Goal: Book appointment/travel/reservation

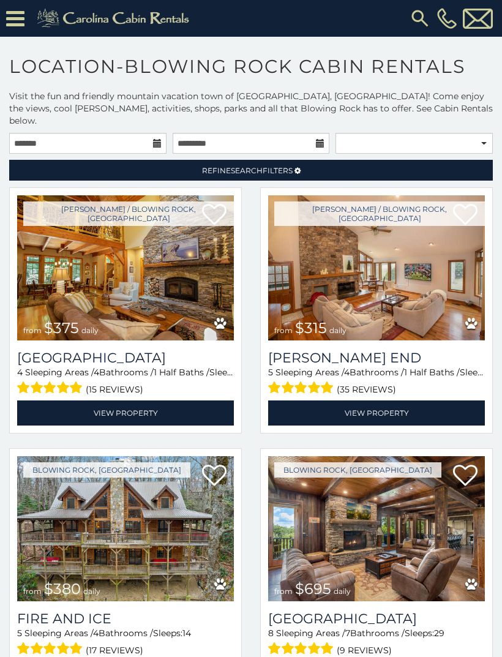
click at [301, 167] on icon at bounding box center [298, 170] width 6 height 7
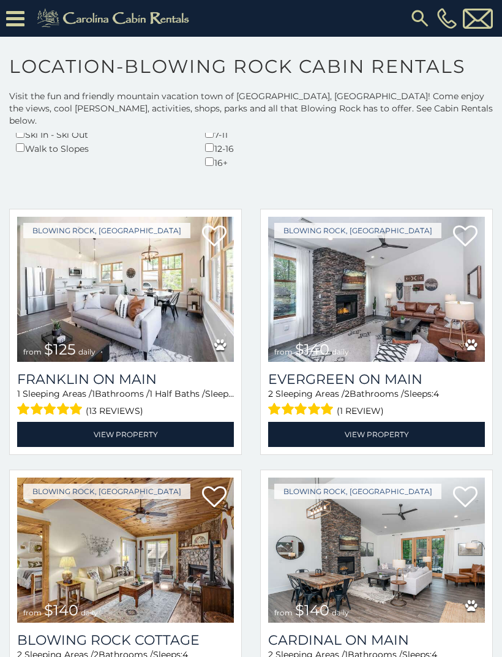
scroll to position [433, 0]
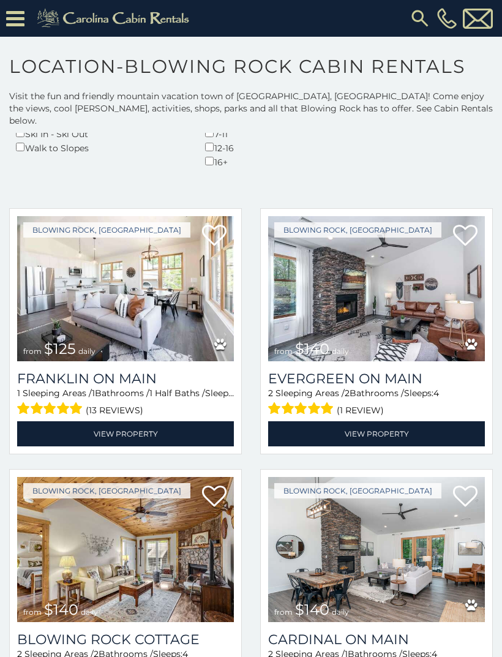
click at [103, 277] on img at bounding box center [125, 288] width 217 height 145
click at [388, 277] on img at bounding box center [376, 288] width 217 height 145
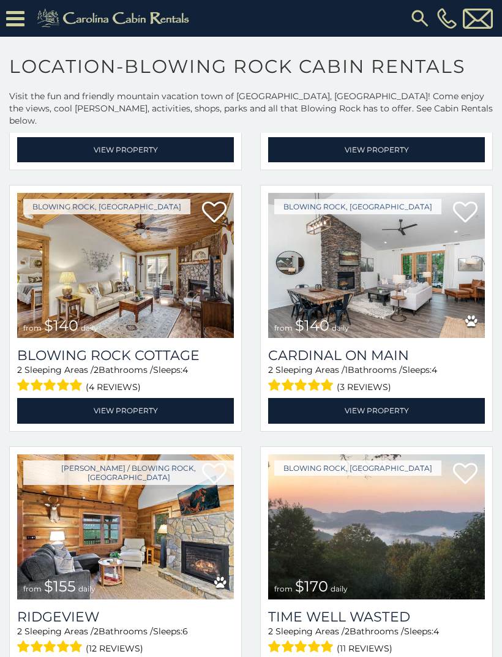
scroll to position [717, 0]
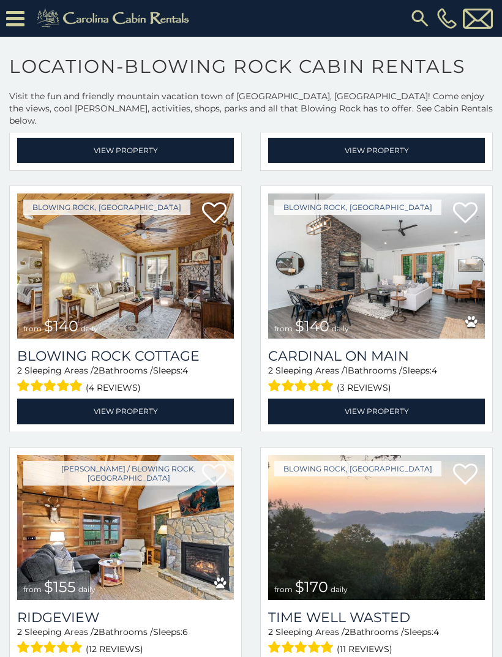
click at [383, 247] on img at bounding box center [376, 266] width 217 height 145
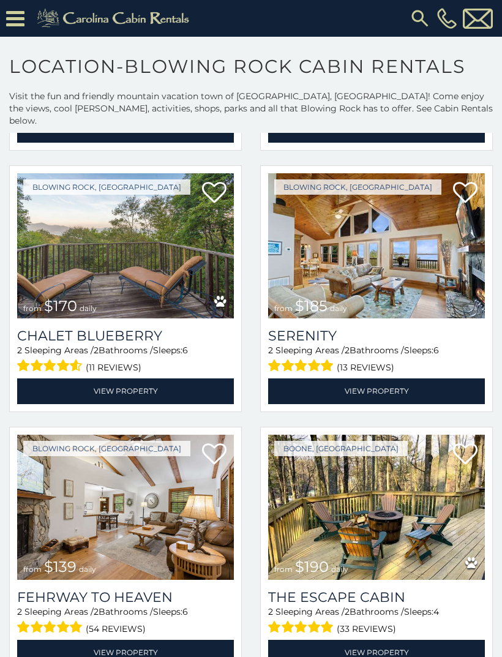
scroll to position [1530, 0]
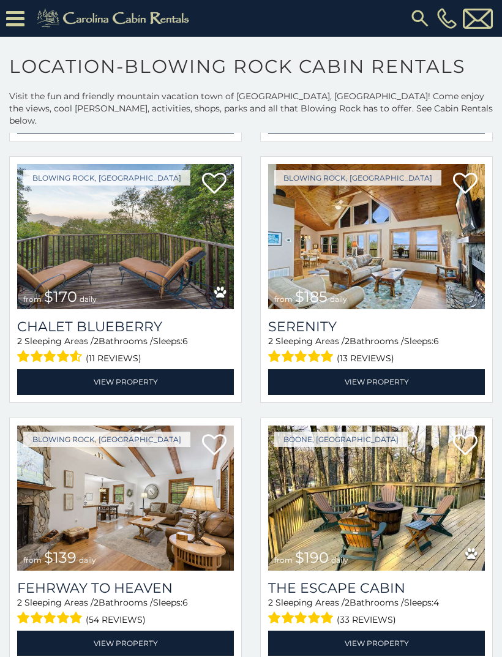
click at [375, 254] on img at bounding box center [376, 236] width 217 height 145
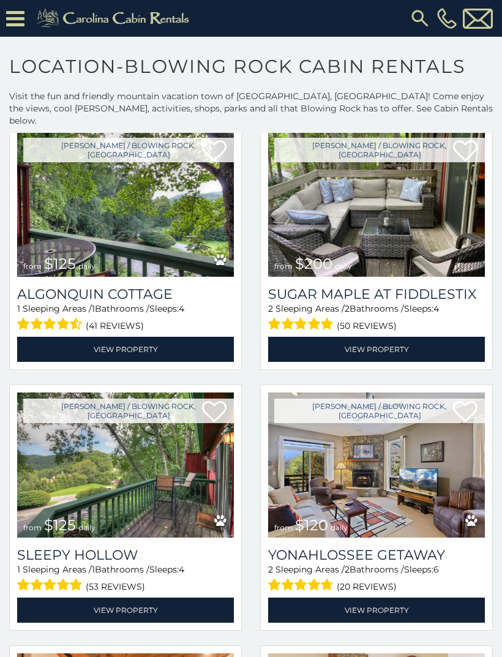
scroll to position [2603, 0]
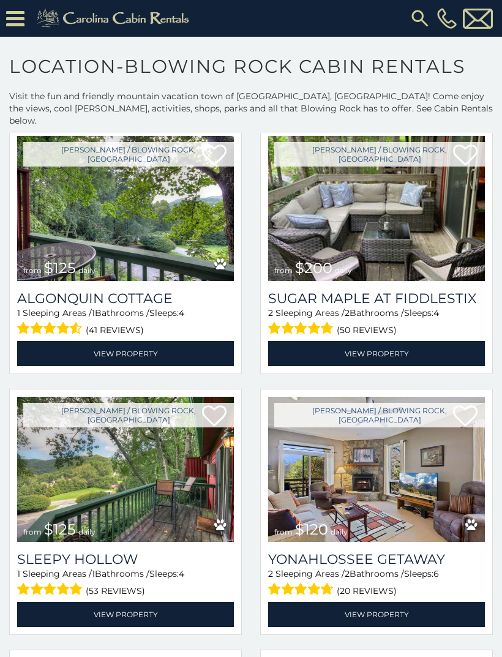
click at [131, 190] on img at bounding box center [125, 208] width 217 height 145
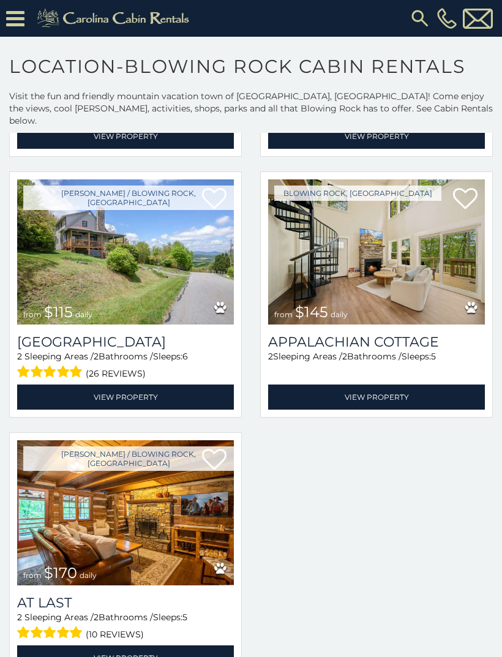
scroll to position [3604, 0]
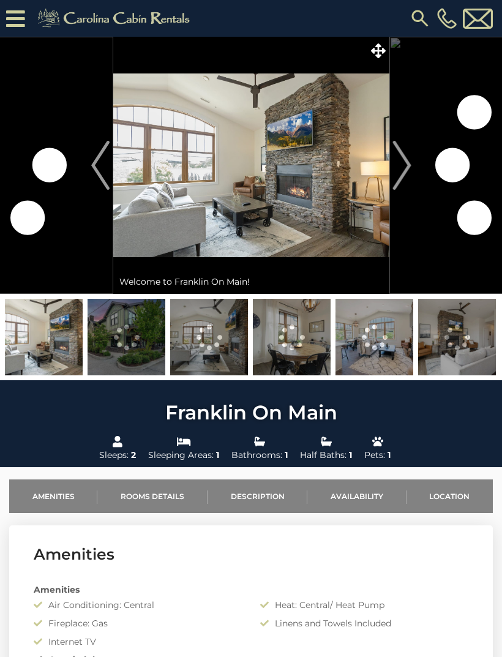
click at [406, 165] on img "Next" at bounding box center [402, 165] width 18 height 49
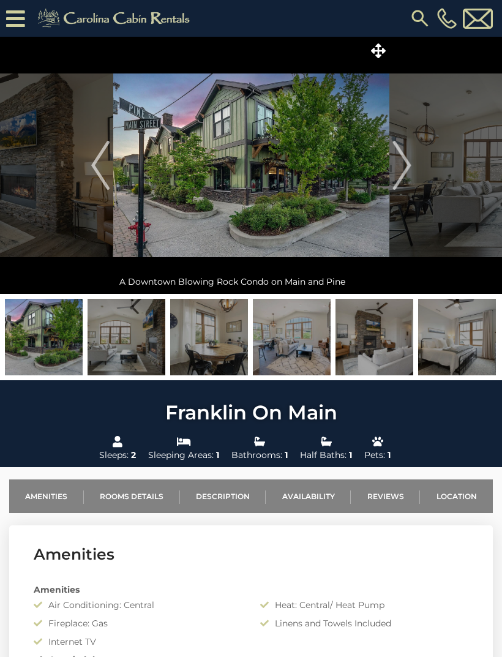
click at [400, 169] on img "Next" at bounding box center [402, 165] width 18 height 49
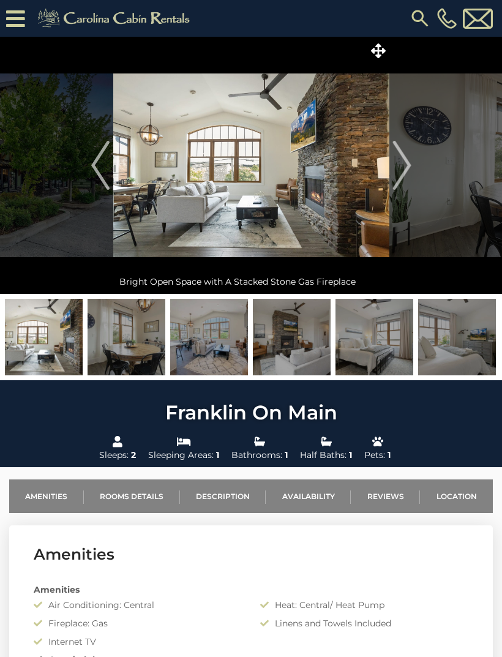
click at [407, 166] on img "Next" at bounding box center [402, 165] width 18 height 49
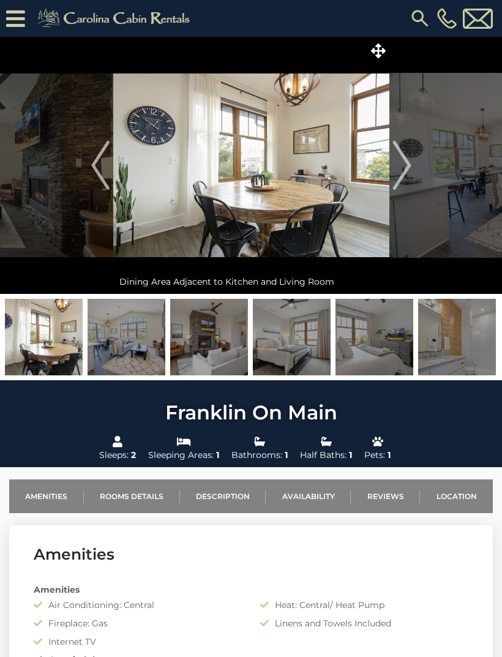
click at [406, 170] on img "Next" at bounding box center [402, 165] width 18 height 49
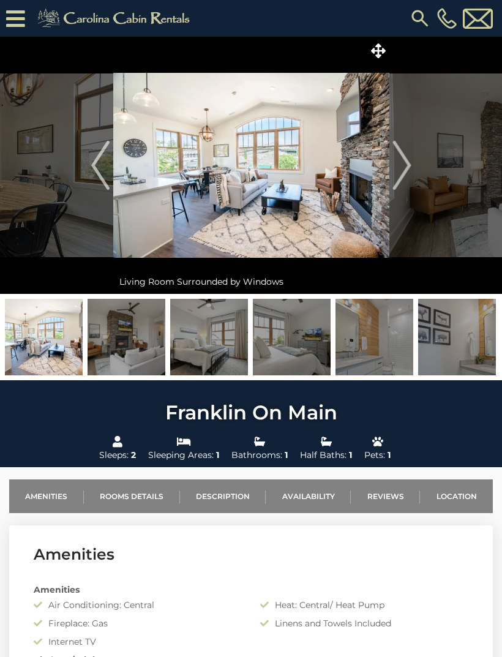
click at [407, 171] on img "Next" at bounding box center [402, 165] width 18 height 49
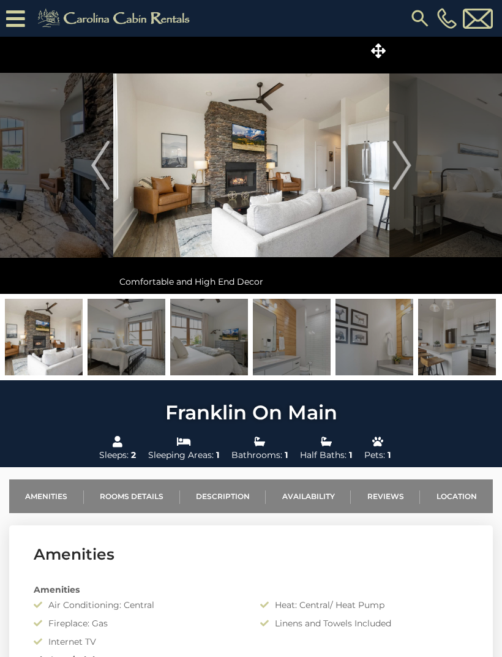
click at [411, 168] on img "Next" at bounding box center [402, 165] width 18 height 49
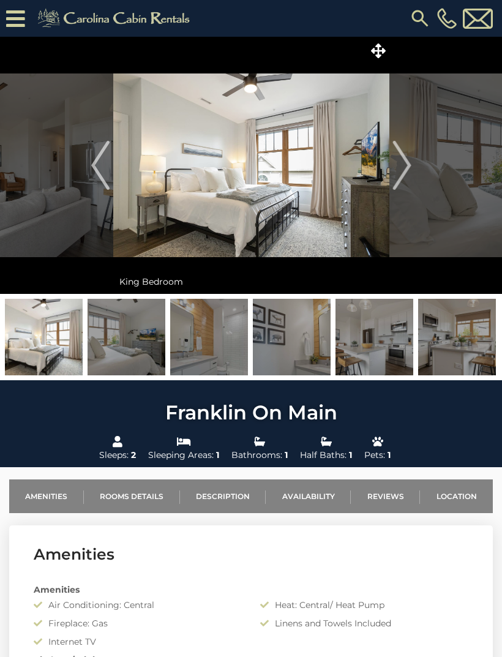
click at [412, 170] on button "Next" at bounding box center [402, 165] width 25 height 257
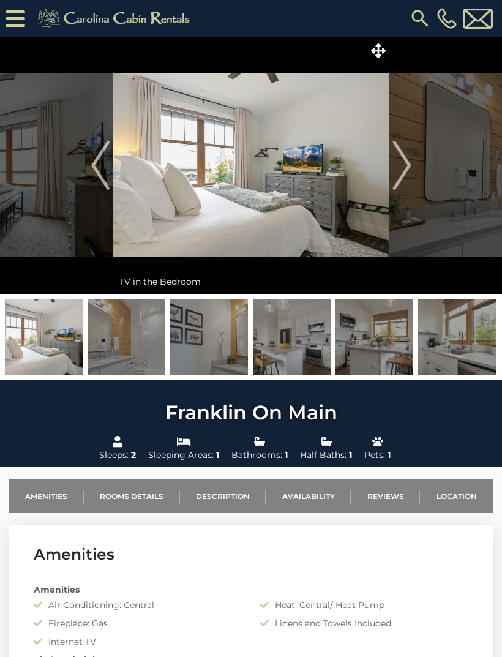
click at [410, 174] on img "Next" at bounding box center [402, 165] width 18 height 49
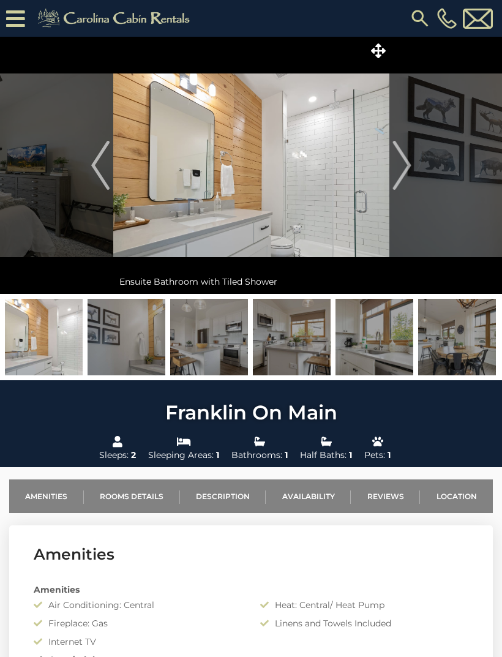
click at [406, 175] on img "Next" at bounding box center [402, 165] width 18 height 49
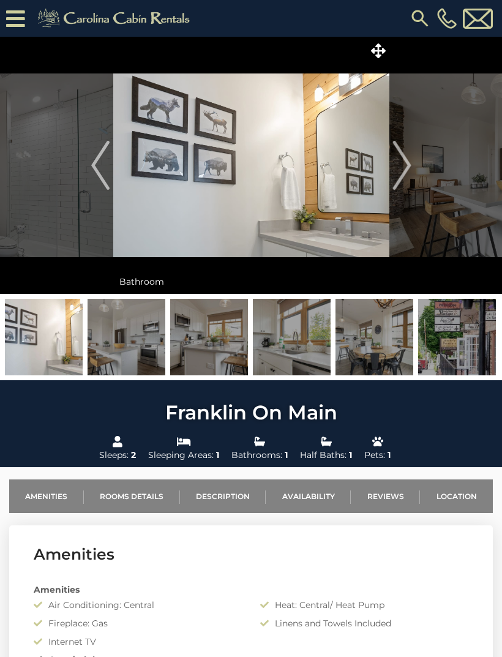
click at [401, 176] on img "Next" at bounding box center [402, 165] width 18 height 49
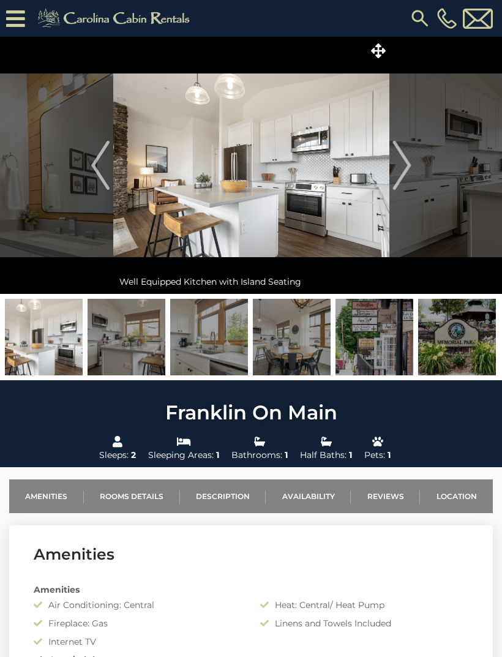
click at [406, 176] on img "Next" at bounding box center [402, 165] width 18 height 49
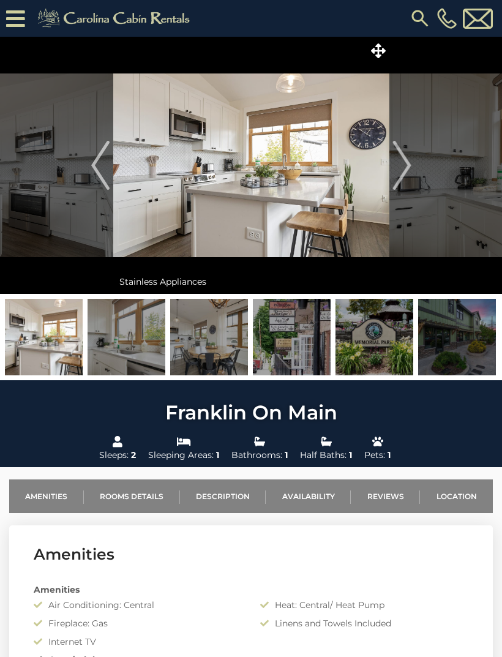
click at [404, 172] on img "Next" at bounding box center [402, 165] width 18 height 49
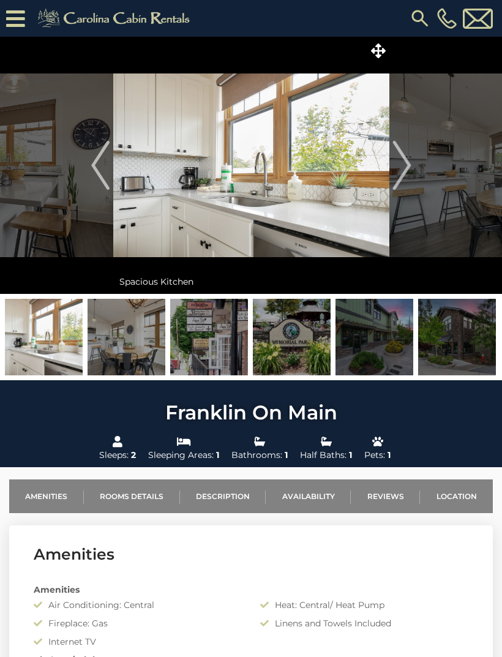
click at [410, 164] on img "Next" at bounding box center [402, 165] width 18 height 49
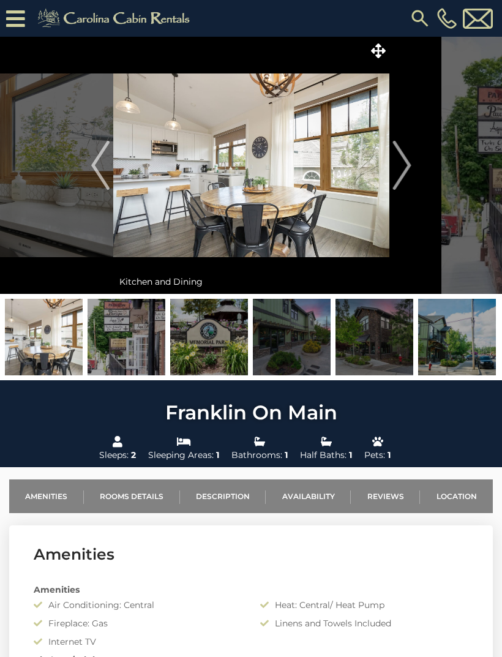
click at [403, 170] on img "Next" at bounding box center [402, 165] width 18 height 49
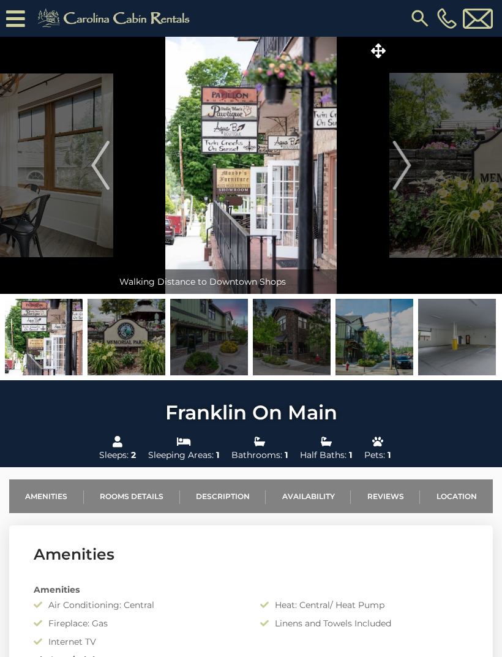
click at [104, 169] on img "Previous" at bounding box center [100, 165] width 18 height 49
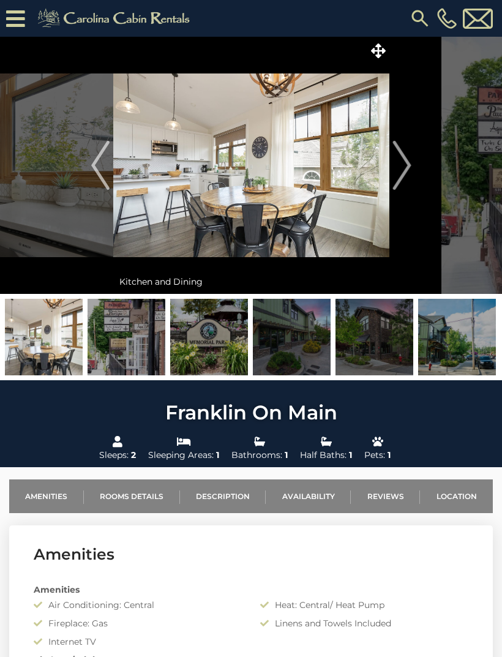
click at [95, 175] on img "Previous" at bounding box center [100, 165] width 18 height 49
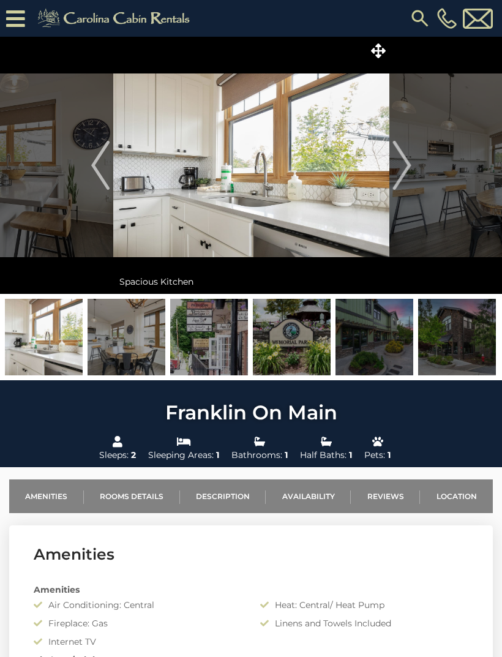
click at [398, 162] on img "Next" at bounding box center [402, 165] width 18 height 49
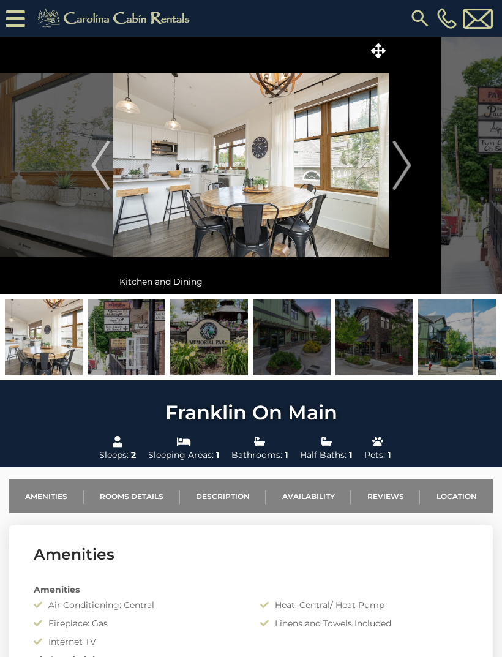
click at [399, 163] on img "Next" at bounding box center [402, 165] width 18 height 49
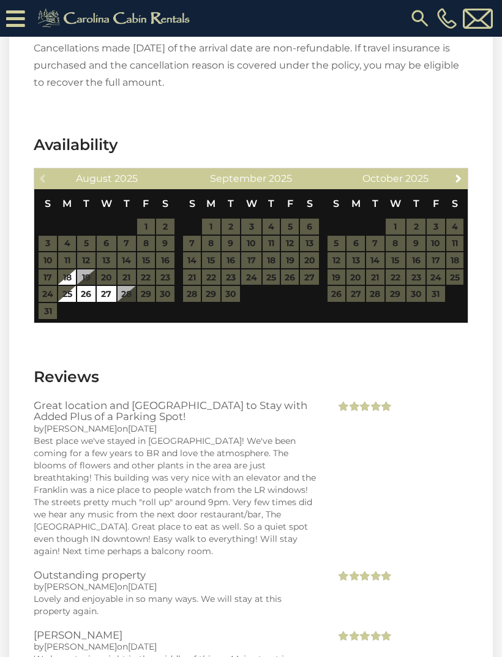
scroll to position [1568, 0]
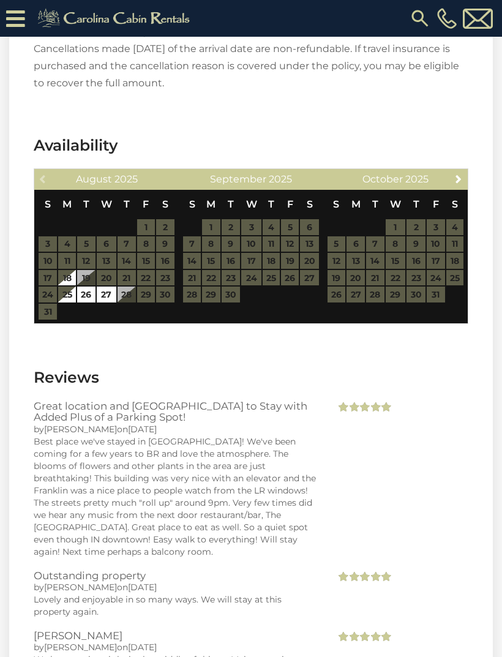
click at [458, 177] on span "Next" at bounding box center [459, 179] width 10 height 10
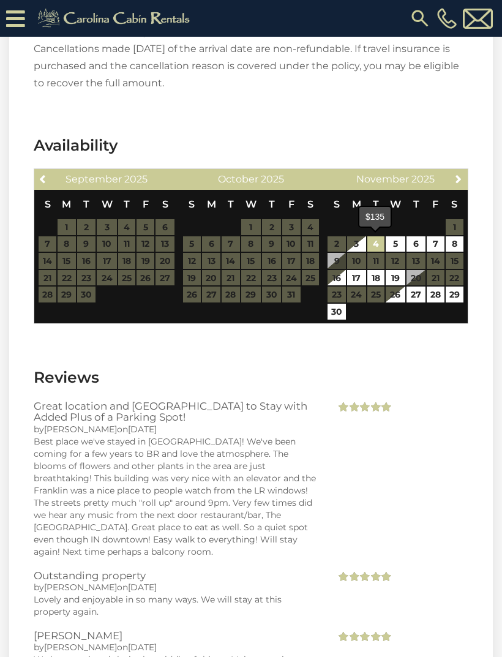
click at [379, 240] on link "4" at bounding box center [376, 244] width 17 height 16
type input "**********"
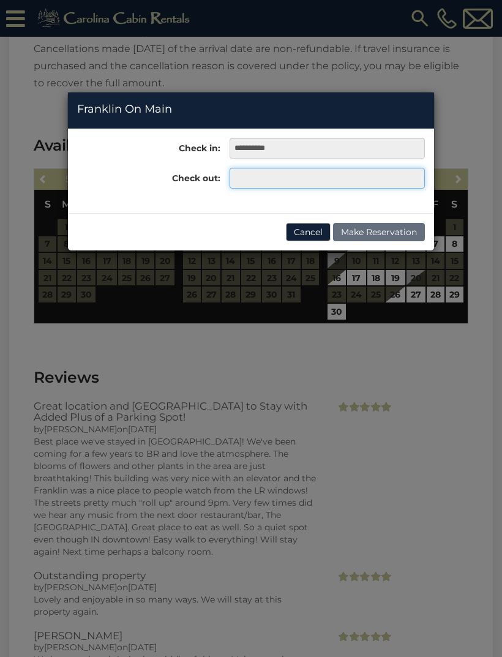
click at [243, 178] on input "text" at bounding box center [327, 178] width 195 height 21
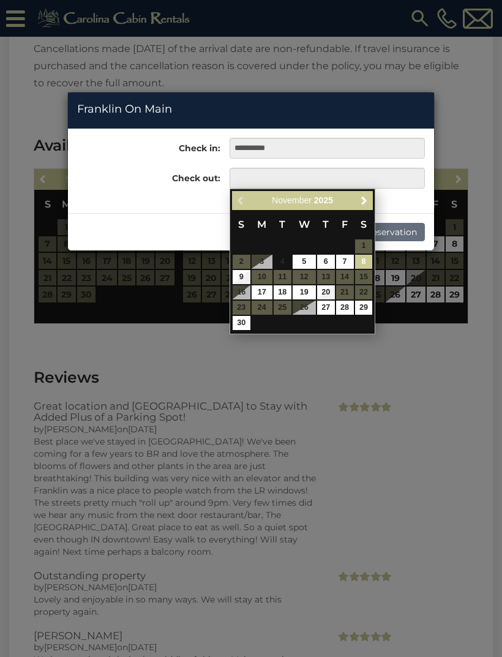
click at [368, 259] on link "8" at bounding box center [364, 262] width 18 height 14
type input "**********"
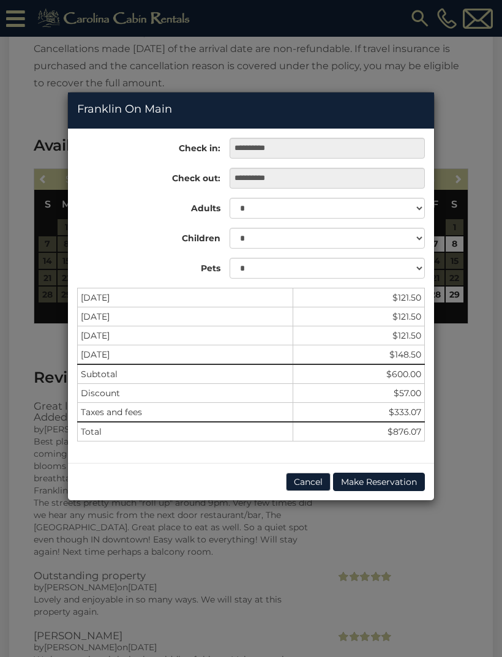
click at [297, 484] on button "Cancel" at bounding box center [308, 482] width 45 height 18
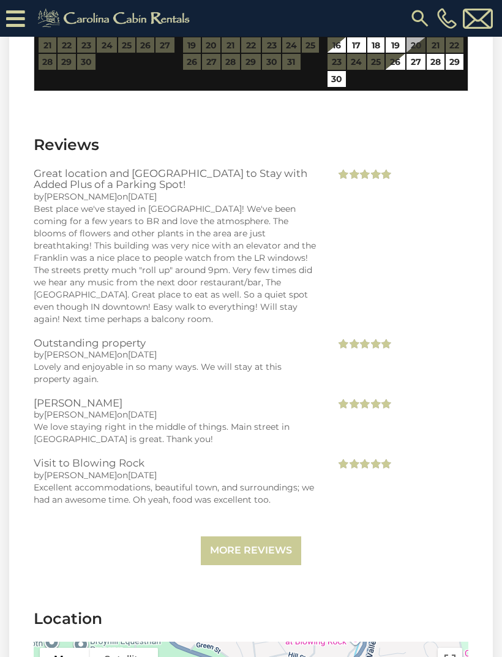
scroll to position [1796, 0]
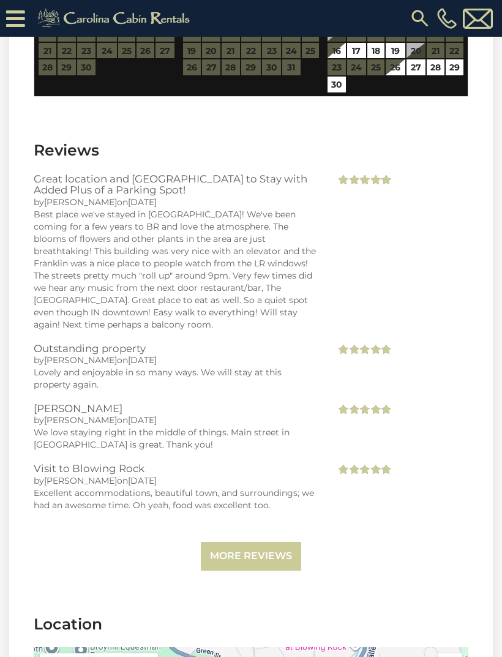
click at [247, 542] on link "More Reviews" at bounding box center [251, 556] width 100 height 29
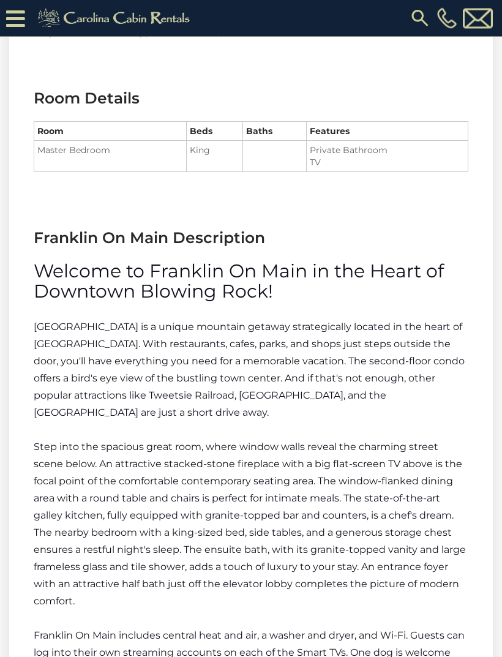
scroll to position [792, 0]
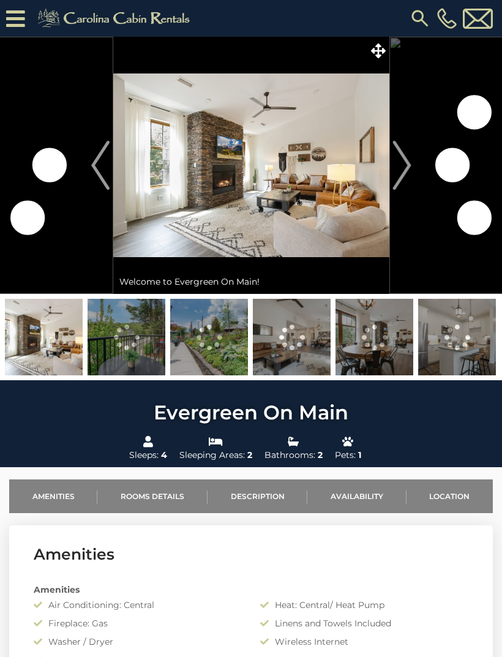
click at [404, 168] on img "Next" at bounding box center [402, 165] width 18 height 49
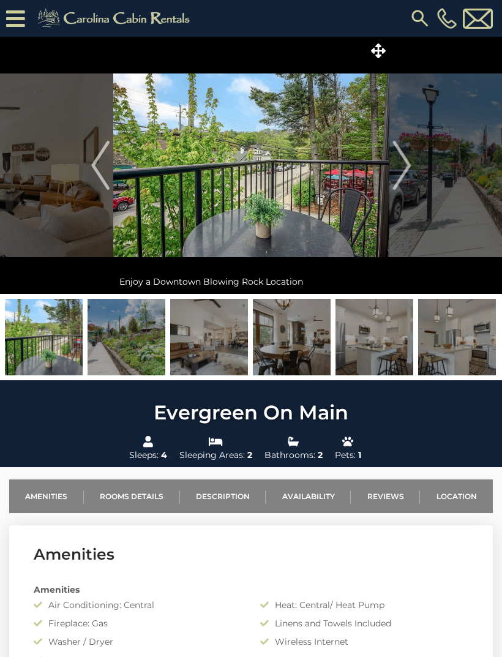
click at [406, 168] on img "Next" at bounding box center [402, 165] width 18 height 49
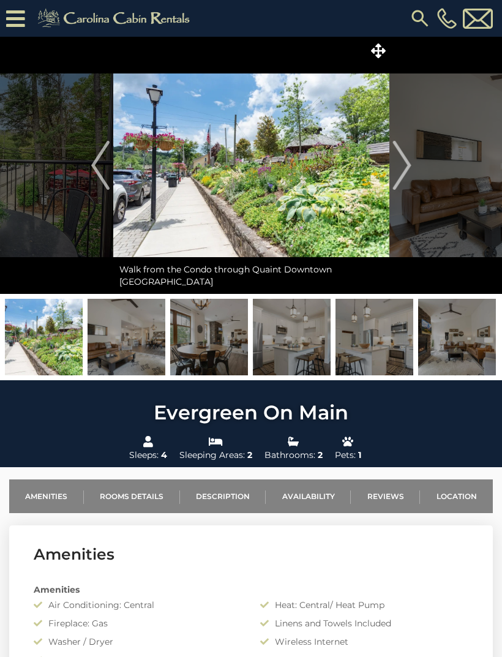
click at [413, 167] on button "Next" at bounding box center [402, 165] width 25 height 257
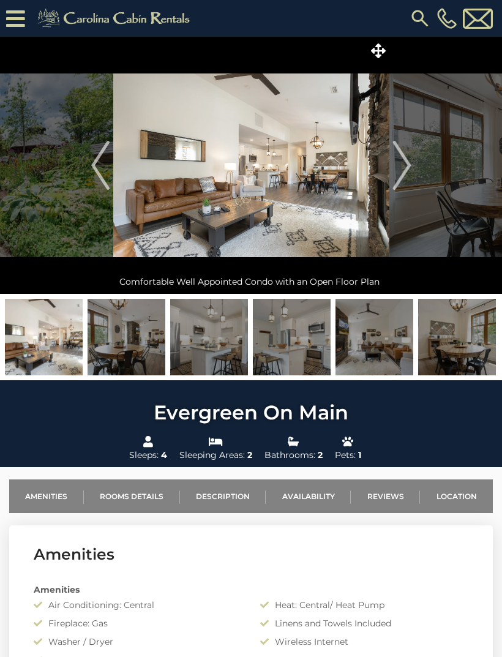
click at [405, 171] on img "Next" at bounding box center [402, 165] width 18 height 49
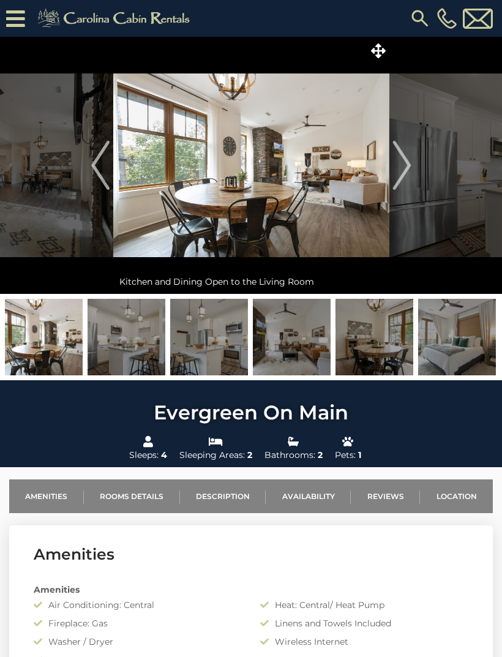
click at [407, 168] on img "Next" at bounding box center [402, 165] width 18 height 49
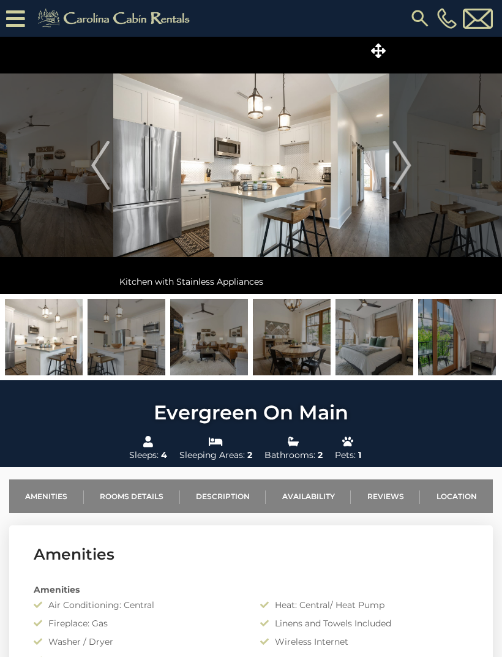
click at [409, 179] on img "Next" at bounding box center [402, 165] width 18 height 49
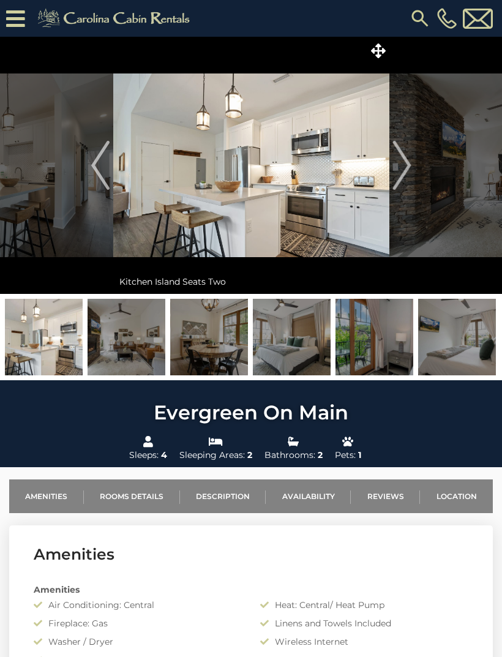
click at [410, 172] on img "Next" at bounding box center [402, 165] width 18 height 49
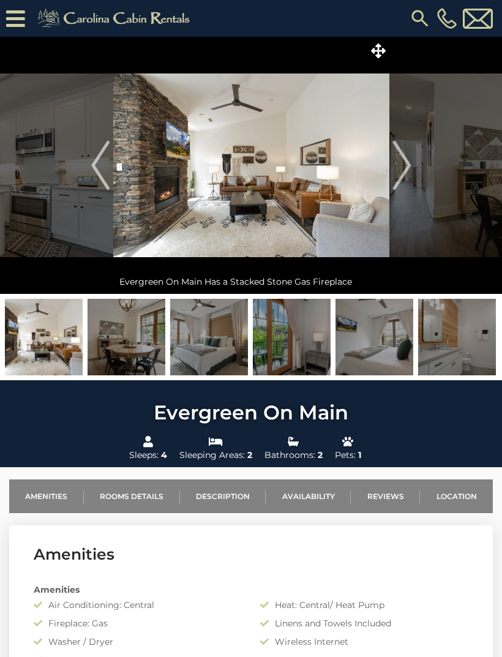
click at [409, 161] on img "Next" at bounding box center [402, 165] width 18 height 49
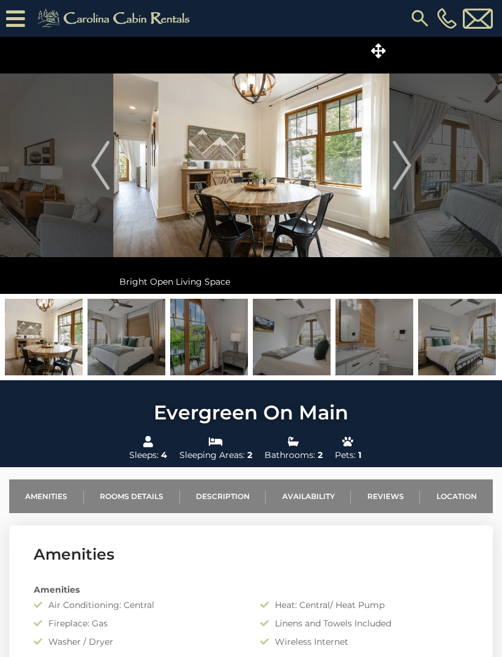
click at [409, 168] on img "Next" at bounding box center [402, 165] width 18 height 49
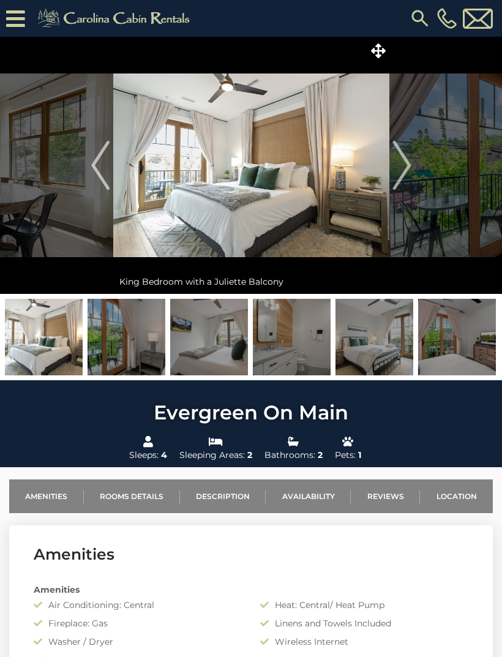
click at [412, 174] on button "Next" at bounding box center [402, 165] width 25 height 257
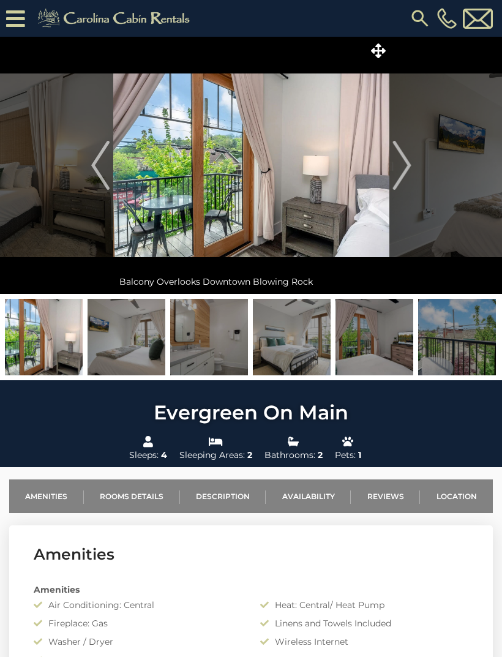
click at [410, 173] on img "Next" at bounding box center [402, 165] width 18 height 49
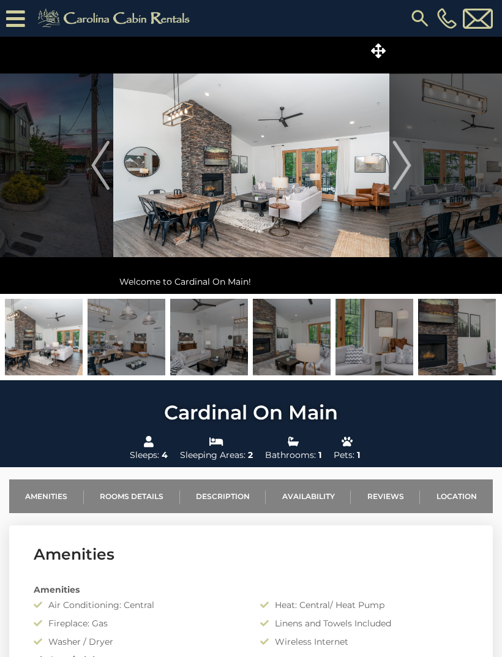
click at [405, 167] on img "Next" at bounding box center [402, 165] width 18 height 49
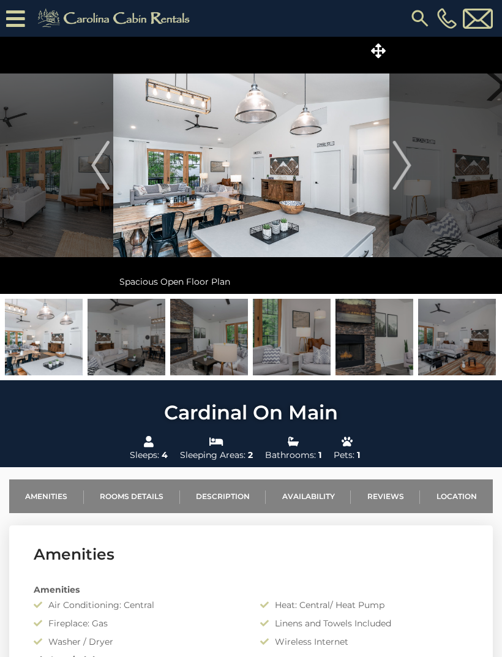
click at [410, 170] on img "Next" at bounding box center [402, 165] width 18 height 49
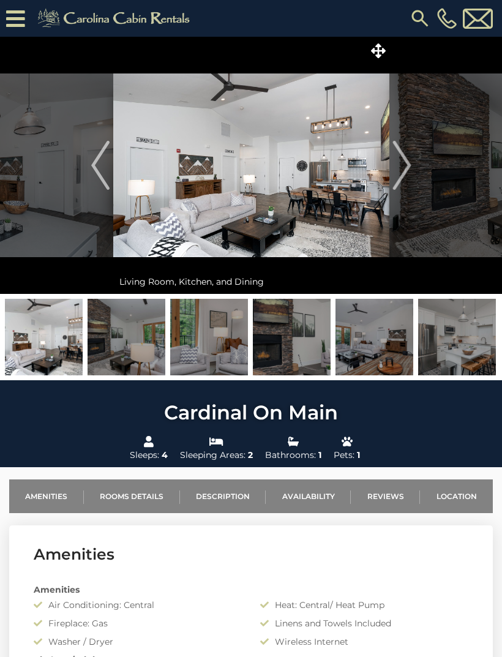
click at [405, 172] on img "Next" at bounding box center [402, 165] width 18 height 49
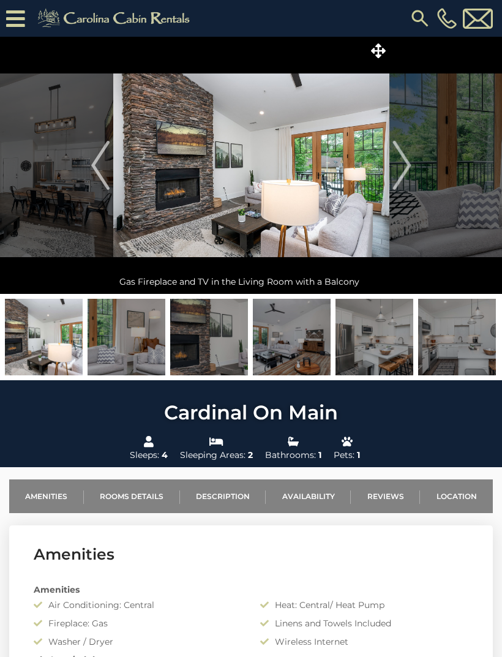
click at [405, 173] on img "Next" at bounding box center [402, 165] width 18 height 49
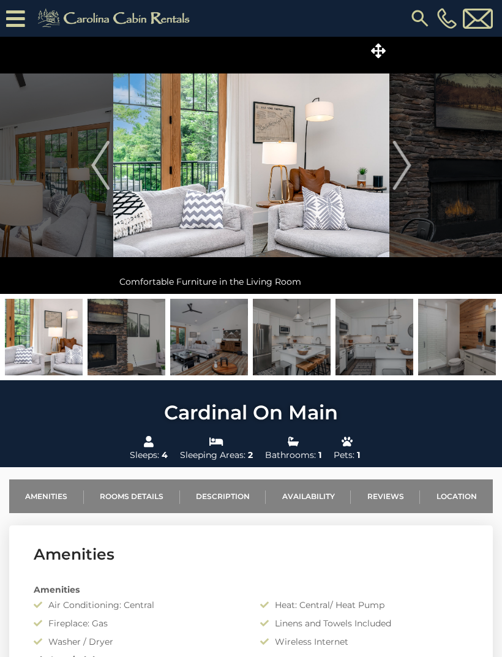
click at [408, 172] on img "Next" at bounding box center [402, 165] width 18 height 49
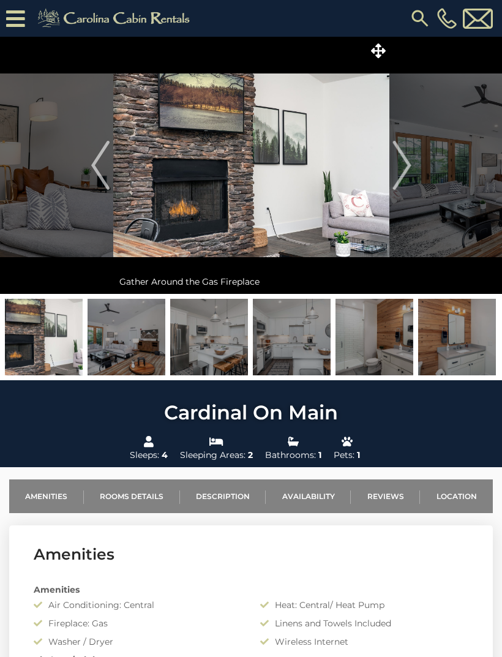
click at [405, 171] on img "Next" at bounding box center [402, 165] width 18 height 49
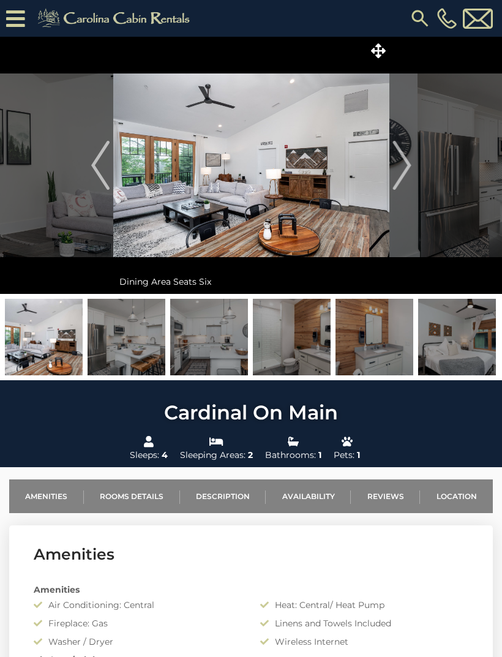
click at [411, 176] on img "Next" at bounding box center [402, 165] width 18 height 49
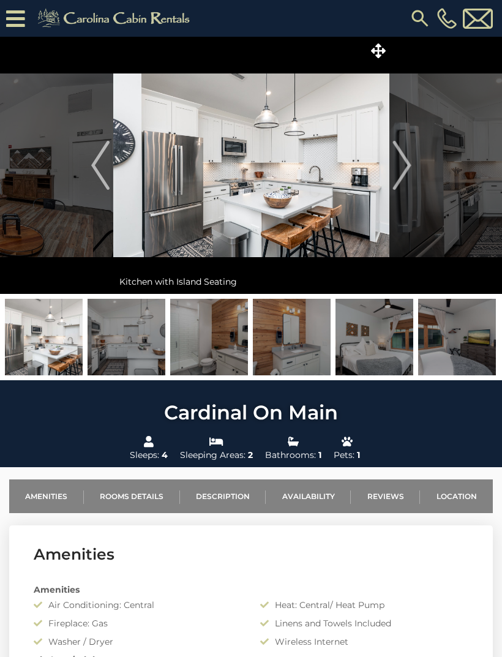
click at [410, 170] on img "Next" at bounding box center [402, 165] width 18 height 49
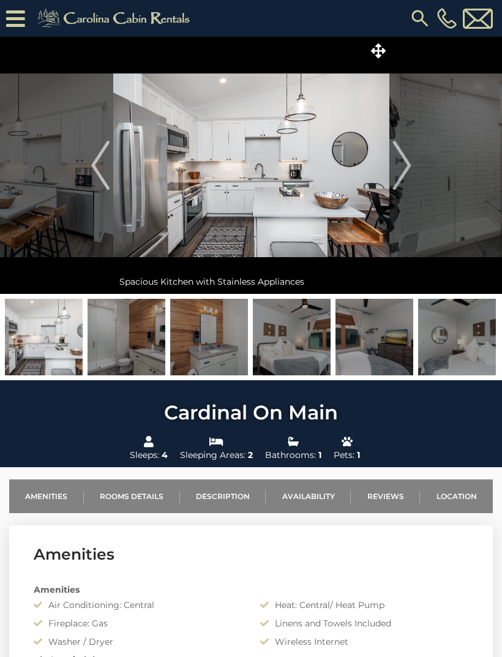
click at [410, 172] on img "Next" at bounding box center [402, 165] width 18 height 49
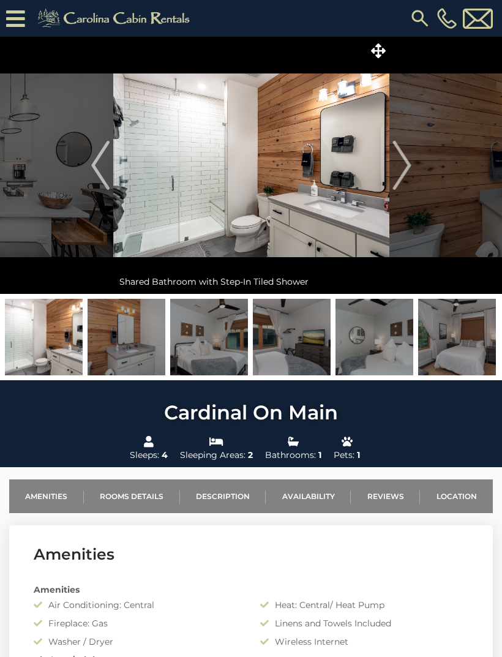
click at [408, 175] on img "Next" at bounding box center [402, 165] width 18 height 49
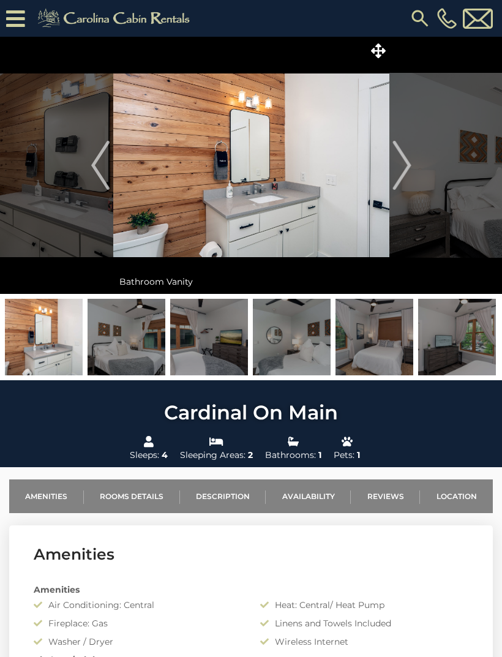
click at [404, 172] on img "Next" at bounding box center [402, 165] width 18 height 49
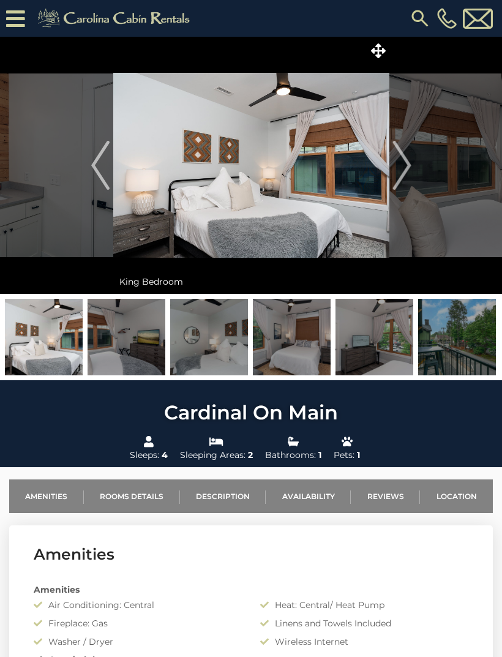
click at [411, 173] on img "Next" at bounding box center [402, 165] width 18 height 49
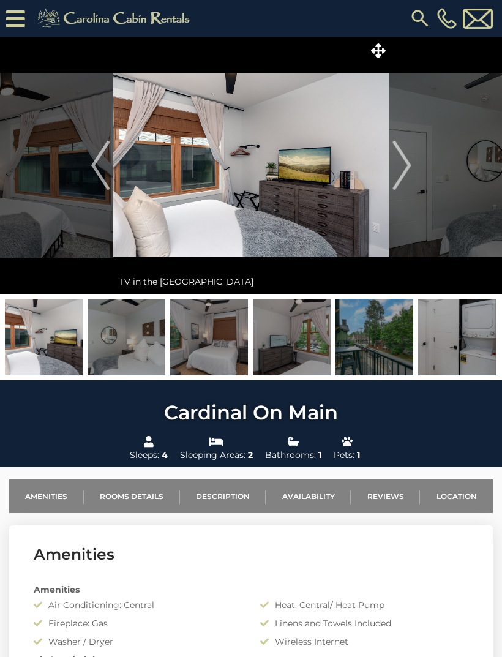
click at [407, 175] on img "Next" at bounding box center [402, 165] width 18 height 49
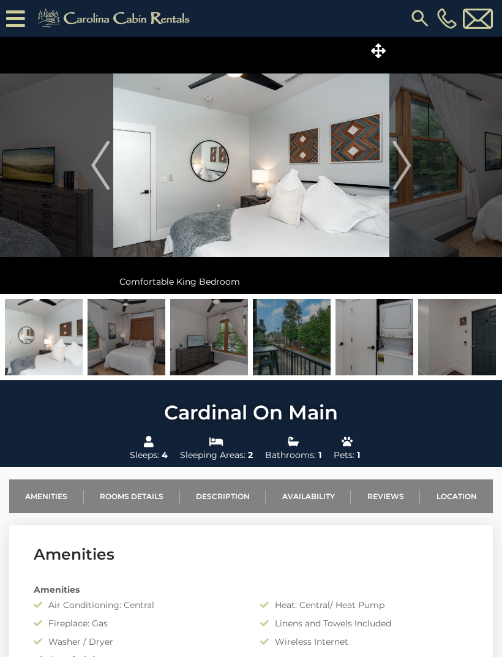
click at [403, 170] on img "Next" at bounding box center [402, 165] width 18 height 49
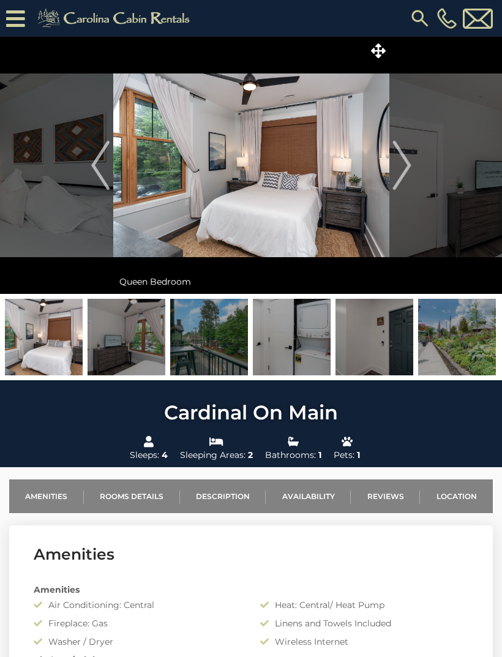
click at [406, 177] on img "Next" at bounding box center [402, 165] width 18 height 49
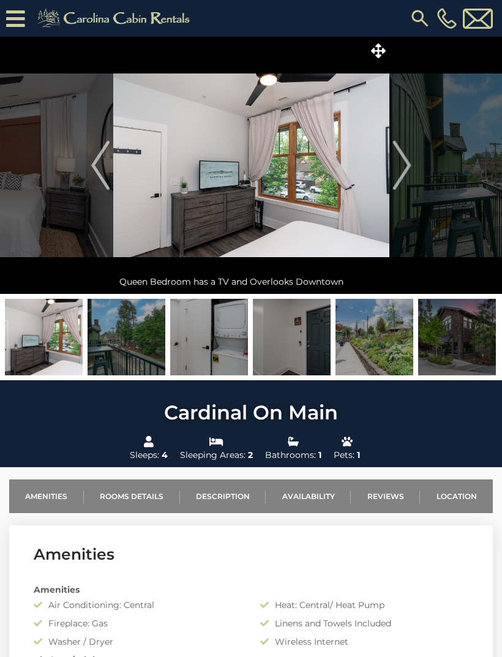
click at [403, 176] on img "Next" at bounding box center [402, 165] width 18 height 49
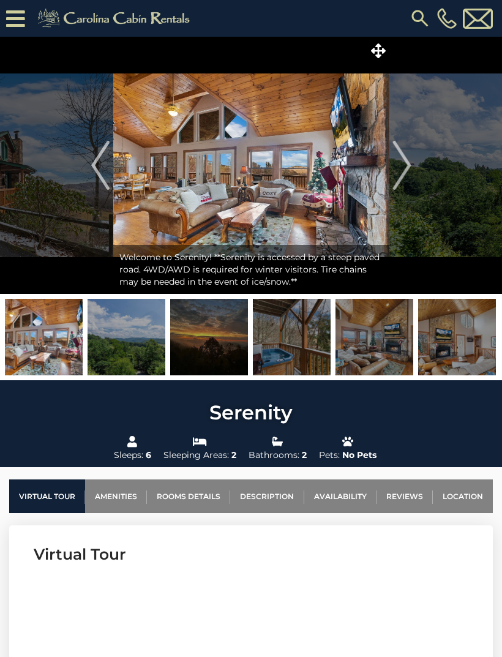
click at [410, 172] on img "Next" at bounding box center [402, 165] width 18 height 49
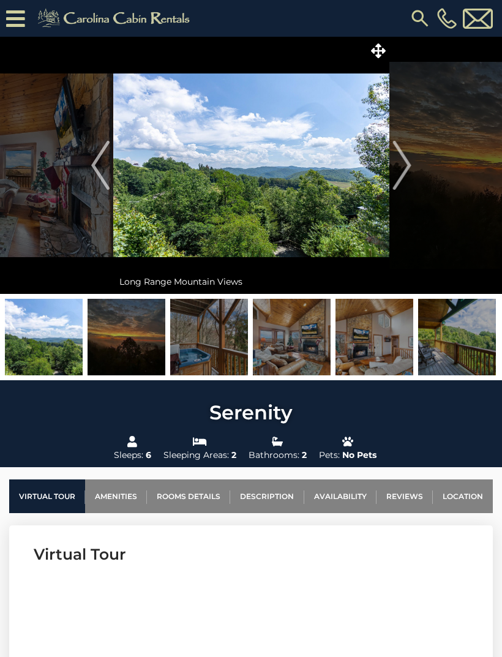
click at [408, 173] on img "Next" at bounding box center [402, 165] width 18 height 49
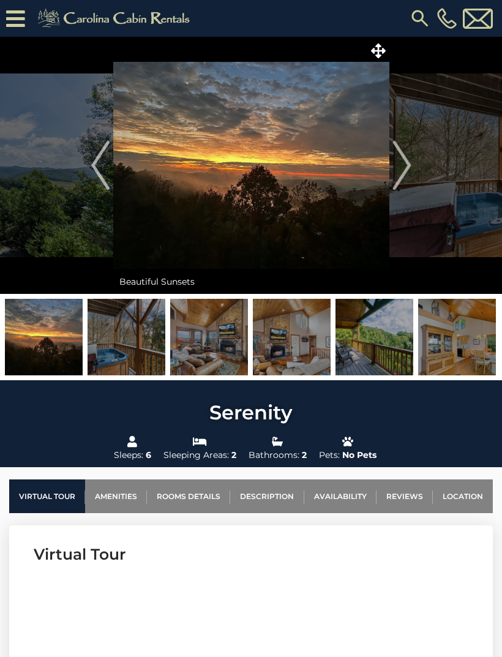
click at [404, 171] on img "Next" at bounding box center [402, 165] width 18 height 49
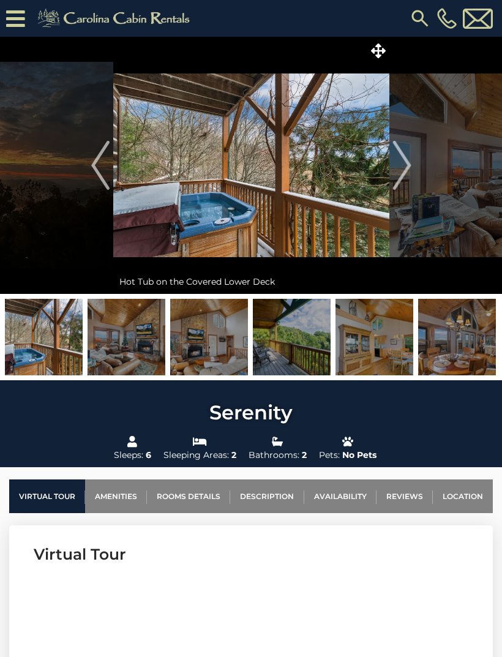
click at [409, 172] on img "Next" at bounding box center [402, 165] width 18 height 49
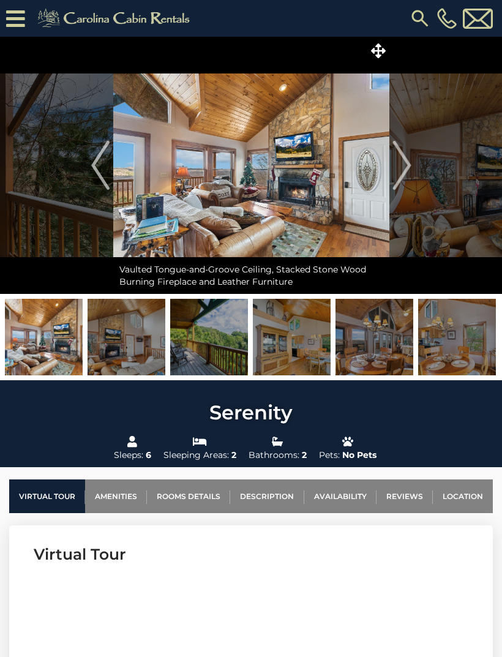
click at [406, 170] on img "Next" at bounding box center [402, 165] width 18 height 49
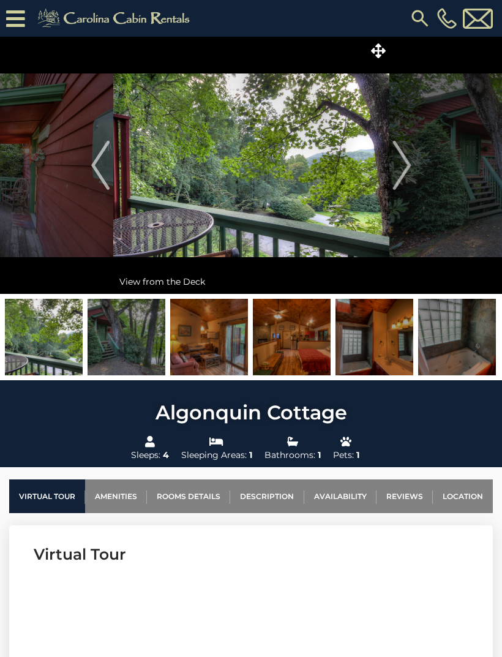
click at [394, 176] on img "Next" at bounding box center [402, 165] width 18 height 49
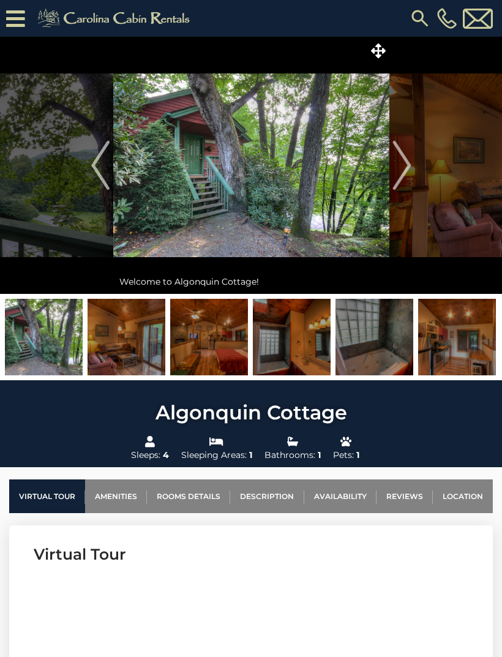
click at [403, 164] on img "Next" at bounding box center [402, 165] width 18 height 49
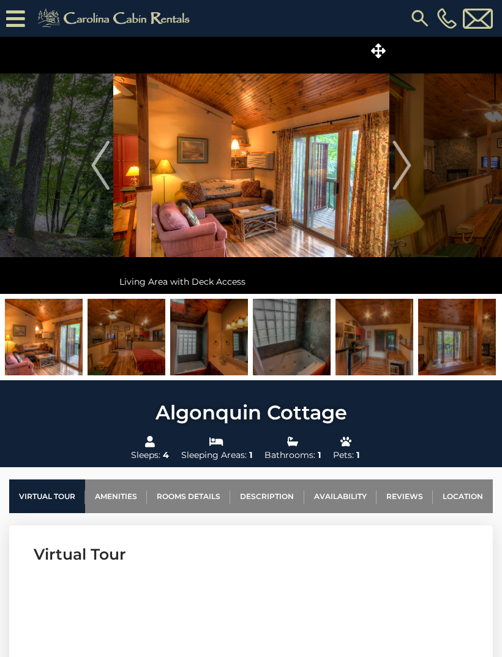
click at [407, 168] on img "Next" at bounding box center [402, 165] width 18 height 49
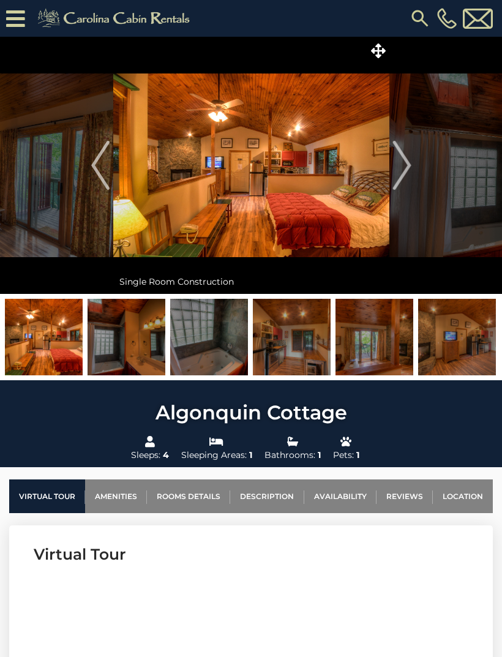
click at [403, 172] on img "Next" at bounding box center [402, 165] width 18 height 49
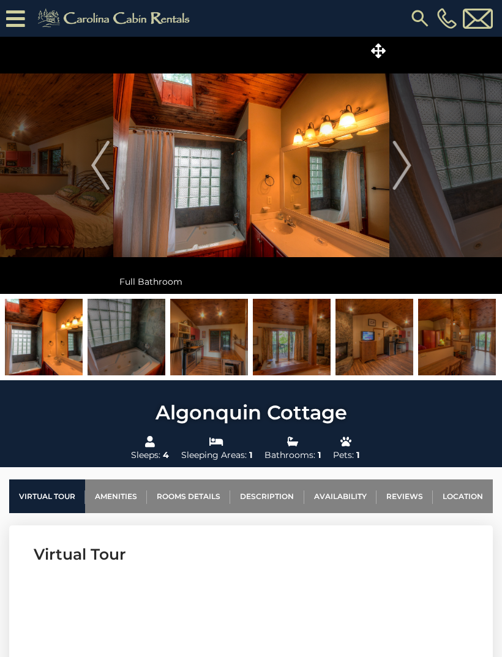
click at [402, 172] on img "Next" at bounding box center [402, 165] width 18 height 49
